Goal: Task Accomplishment & Management: Use online tool/utility

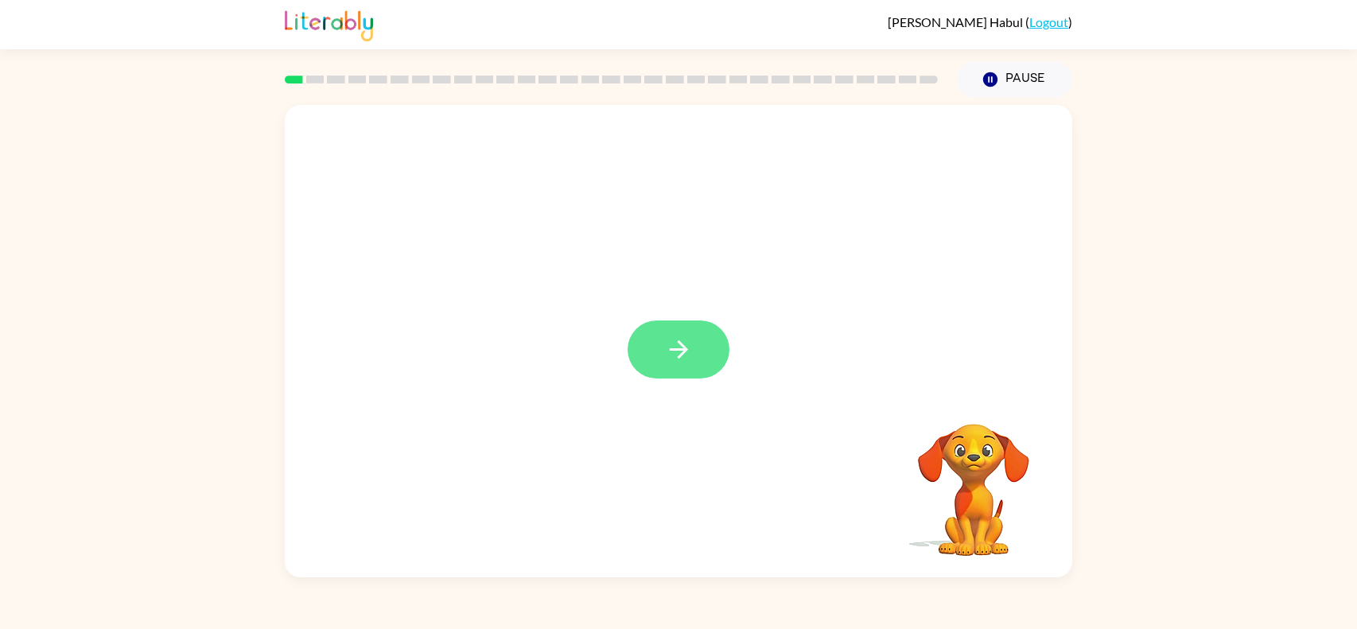
click at [714, 371] on button "button" at bounding box center [679, 350] width 102 height 58
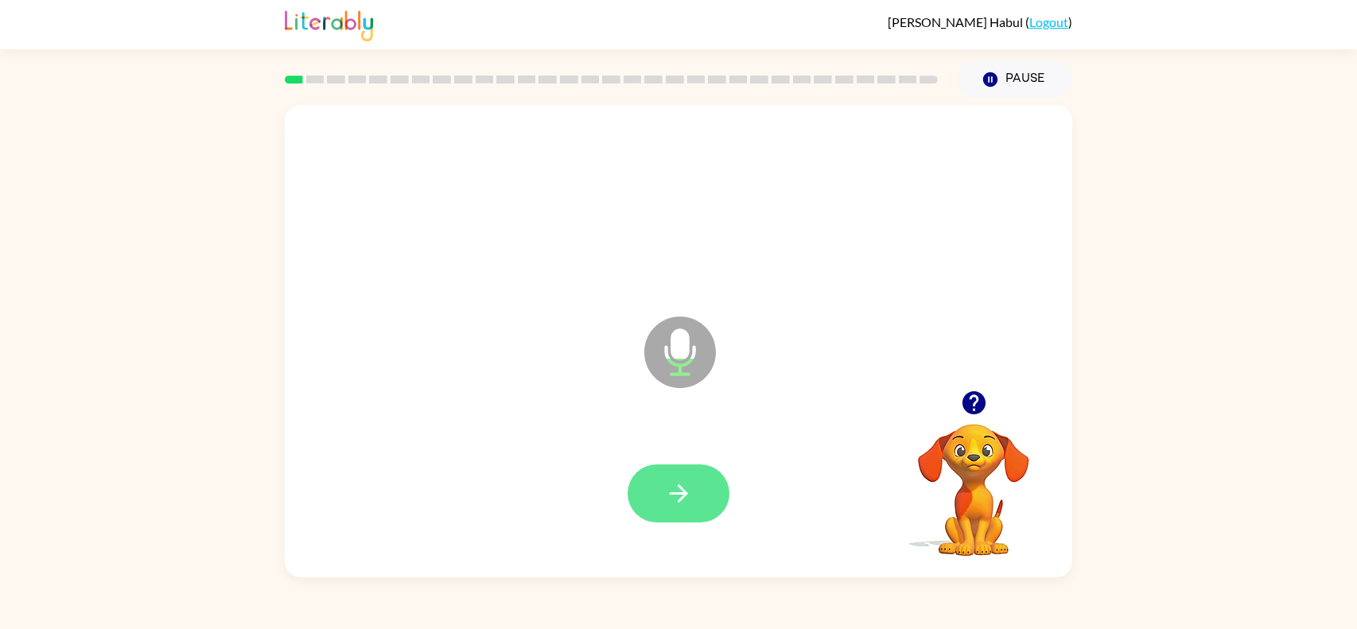
click at [692, 481] on icon "button" at bounding box center [679, 494] width 28 height 28
click at [713, 481] on button "button" at bounding box center [679, 494] width 102 height 58
click at [672, 535] on div at bounding box center [679, 494] width 756 height 136
click at [676, 502] on icon "button" at bounding box center [679, 494] width 28 height 28
click at [691, 491] on icon "button" at bounding box center [679, 494] width 28 height 28
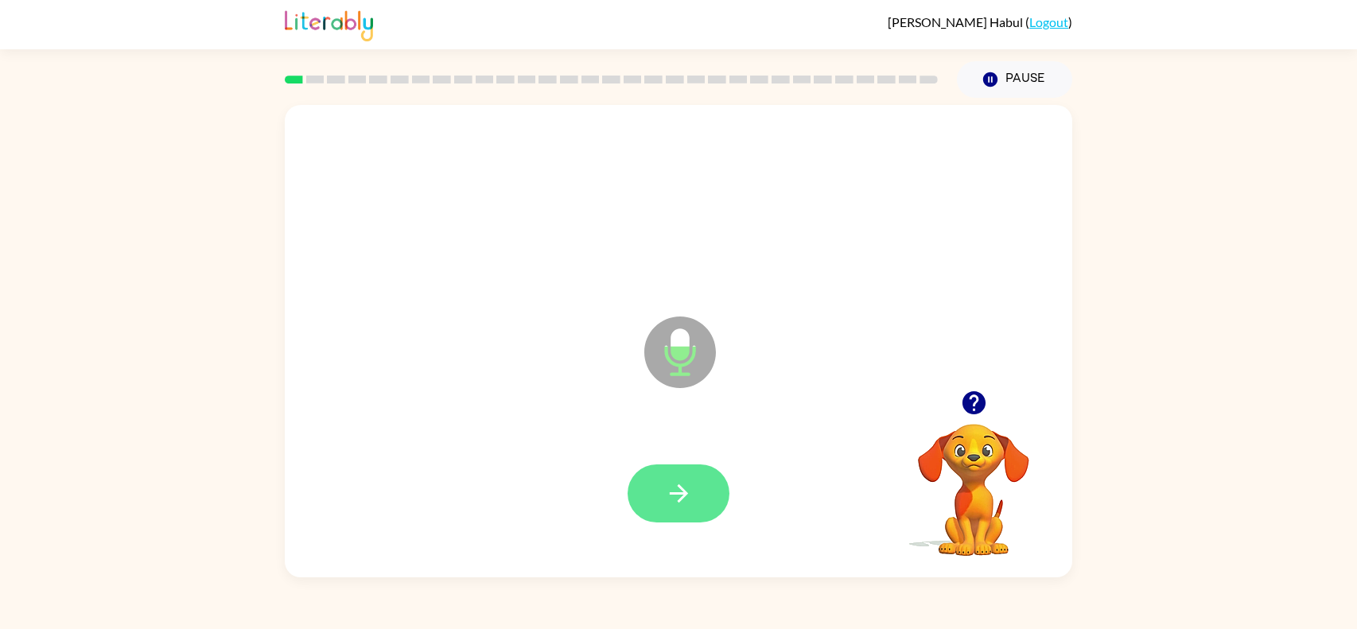
click at [718, 472] on button "button" at bounding box center [679, 494] width 102 height 58
click at [696, 470] on button "button" at bounding box center [679, 494] width 102 height 58
click at [715, 492] on button "button" at bounding box center [679, 494] width 102 height 58
click at [683, 466] on button "button" at bounding box center [679, 494] width 102 height 58
click at [684, 493] on icon "button" at bounding box center [678, 493] width 18 height 18
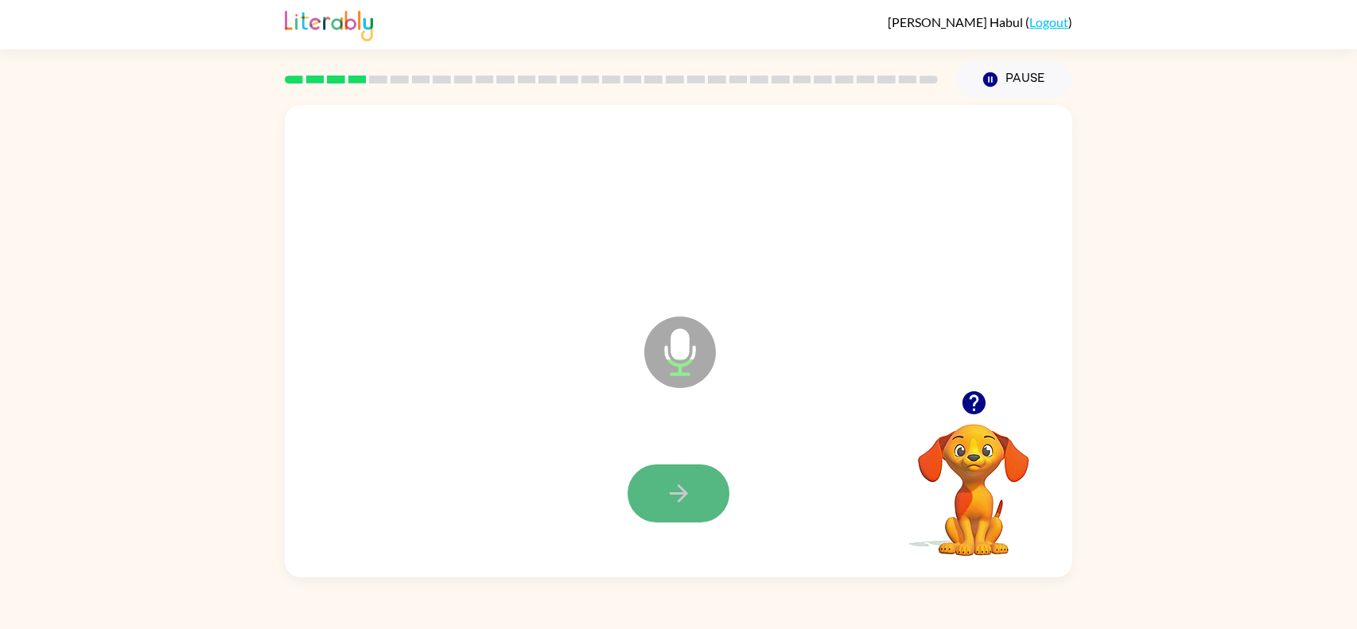
click at [710, 497] on button "button" at bounding box center [679, 494] width 102 height 58
click at [678, 483] on icon "button" at bounding box center [679, 494] width 28 height 28
click at [691, 474] on button "button" at bounding box center [679, 494] width 102 height 58
click at [717, 518] on div at bounding box center [679, 494] width 102 height 58
click at [710, 492] on button "button" at bounding box center [679, 494] width 102 height 58
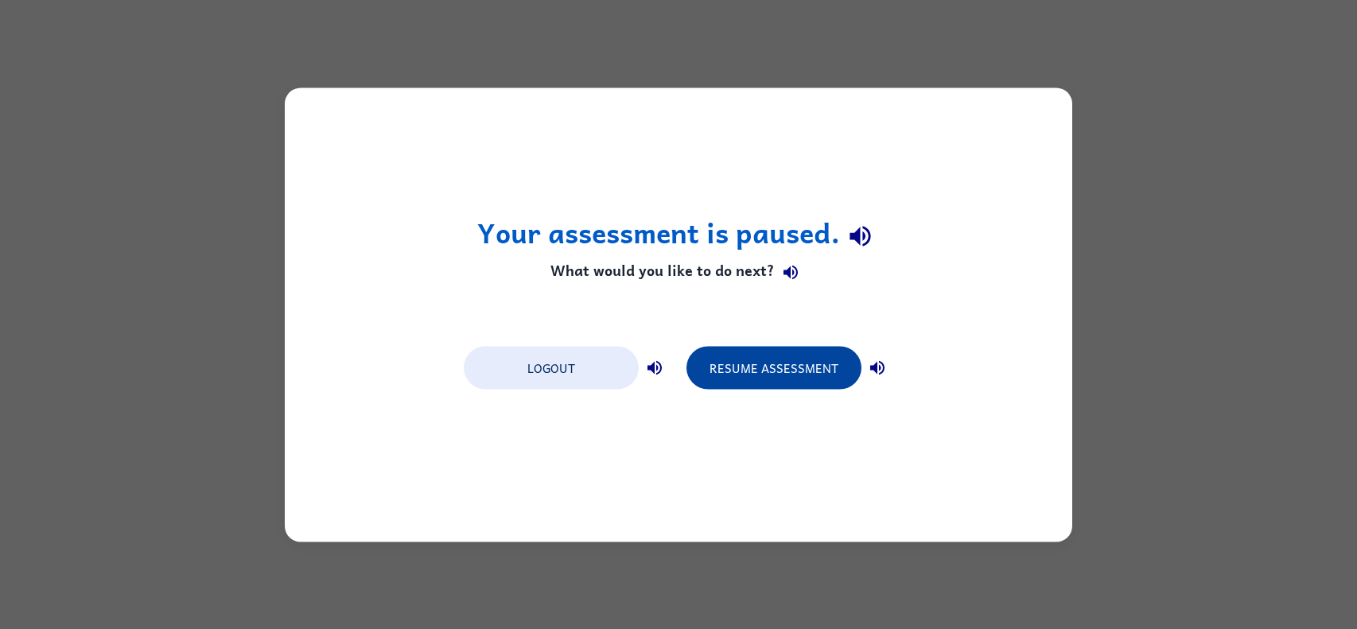
click at [736, 368] on button "Resume Assessment" at bounding box center [773, 367] width 175 height 43
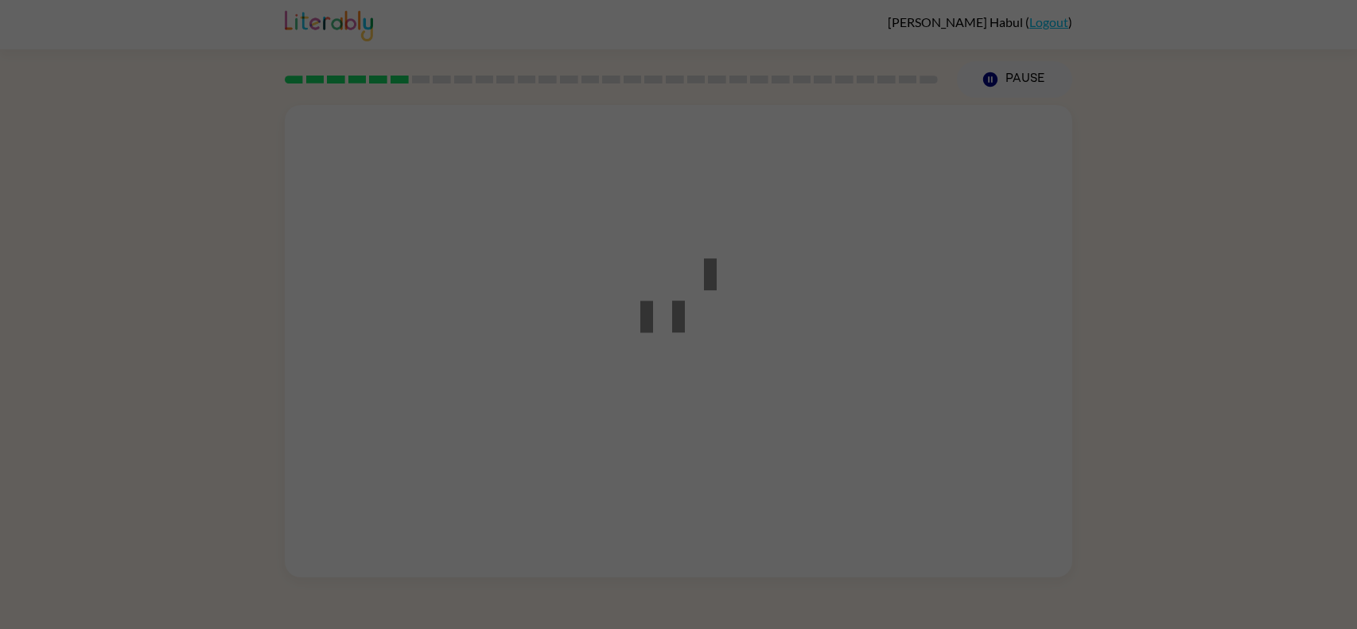
click at [736, 368] on div at bounding box center [678, 315] width 143 height 180
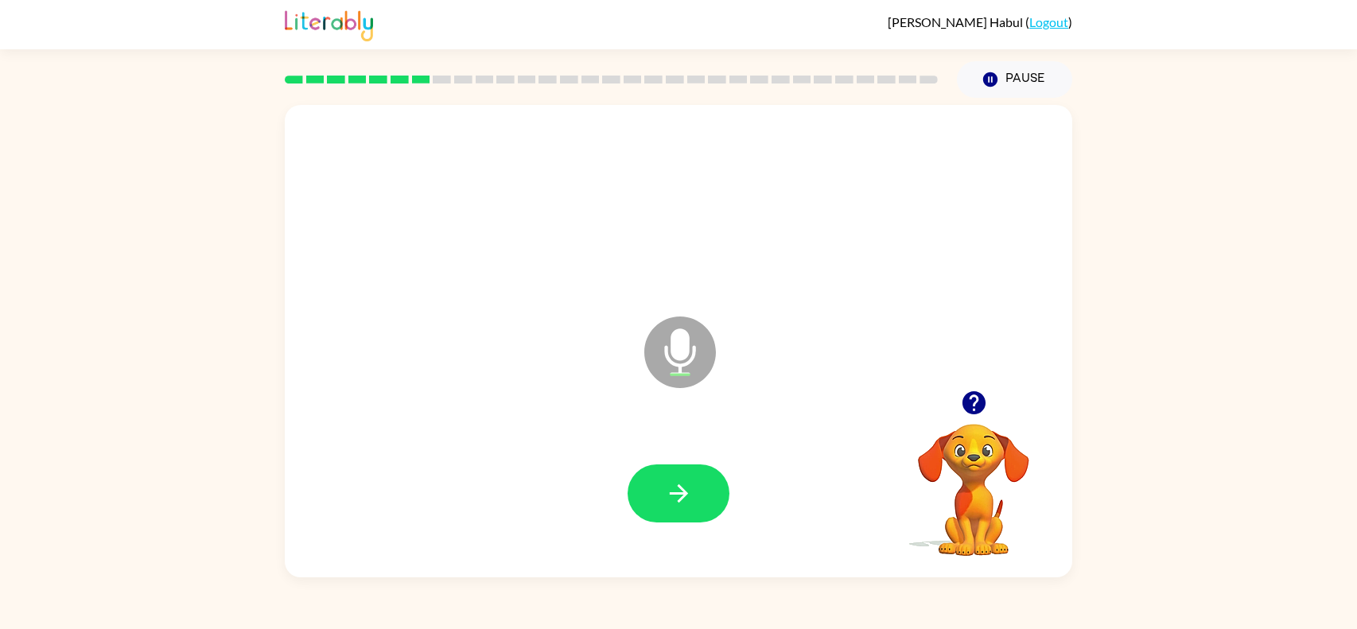
click at [707, 458] on div at bounding box center [679, 494] width 756 height 136
click at [703, 479] on button "button" at bounding box center [679, 494] width 102 height 58
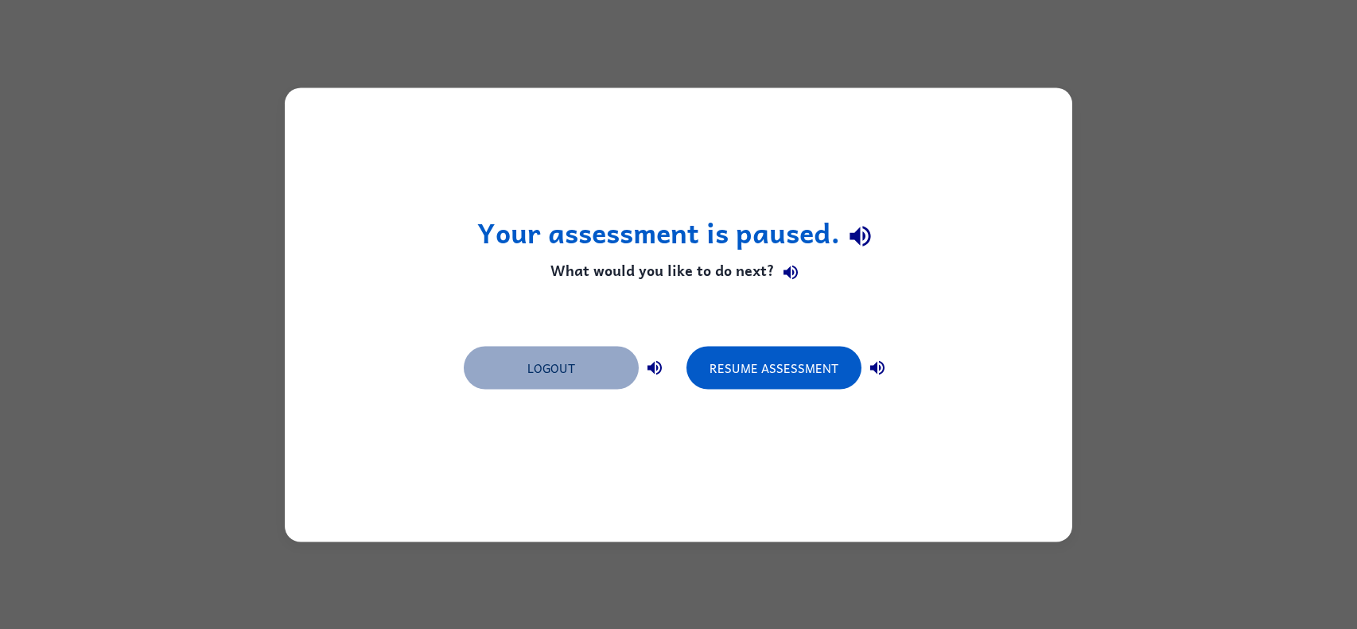
click at [541, 374] on button "Logout" at bounding box center [551, 367] width 175 height 43
